Goal: Entertainment & Leisure: Consume media (video, audio)

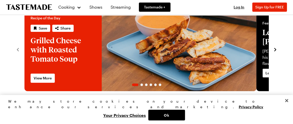
scroll to position [69, 0]
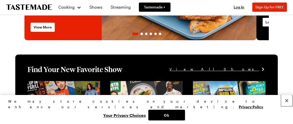
click at [286, 103] on button "Close" at bounding box center [286, 100] width 11 height 11
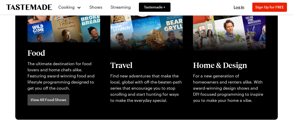
scroll to position [185, 0]
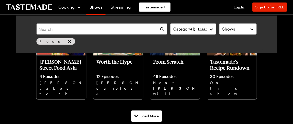
scroll to position [741, 0]
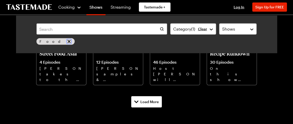
click at [67, 43] on icon "remove Food" at bounding box center [68, 41] width 3 height 3
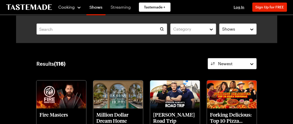
click at [131, 8] on link "Streaming" at bounding box center [120, 7] width 26 height 14
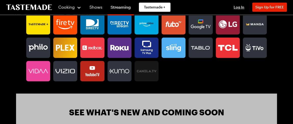
scroll to position [324, 0]
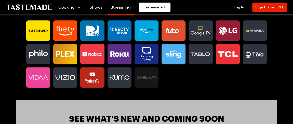
click at [146, 63] on icon at bounding box center [146, 54] width 24 height 18
click at [40, 36] on icon at bounding box center [38, 30] width 24 height 10
click at [69, 36] on icon at bounding box center [65, 31] width 18 height 10
